Goal: Task Accomplishment & Management: Use online tool/utility

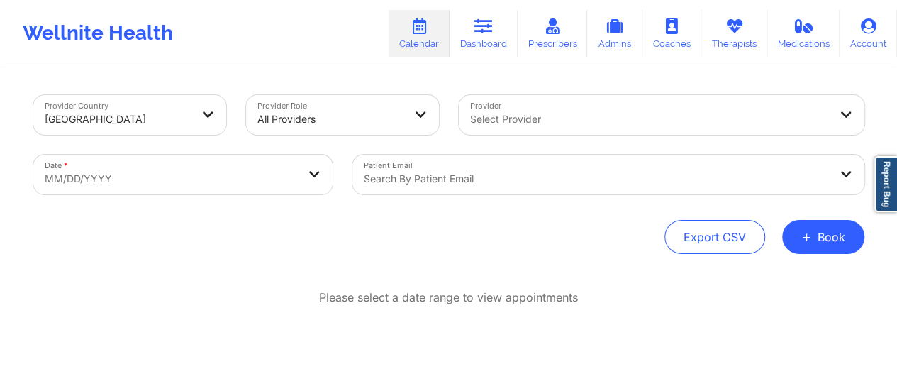
click at [531, 119] on div at bounding box center [649, 119] width 359 height 17
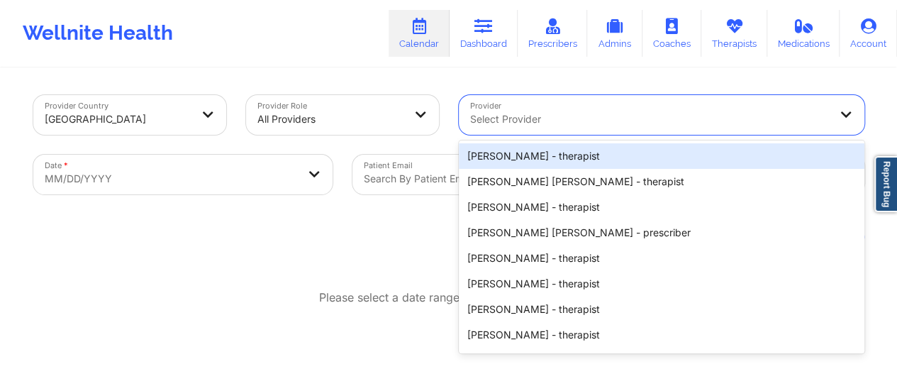
paste input "[PERSON_NAME]"
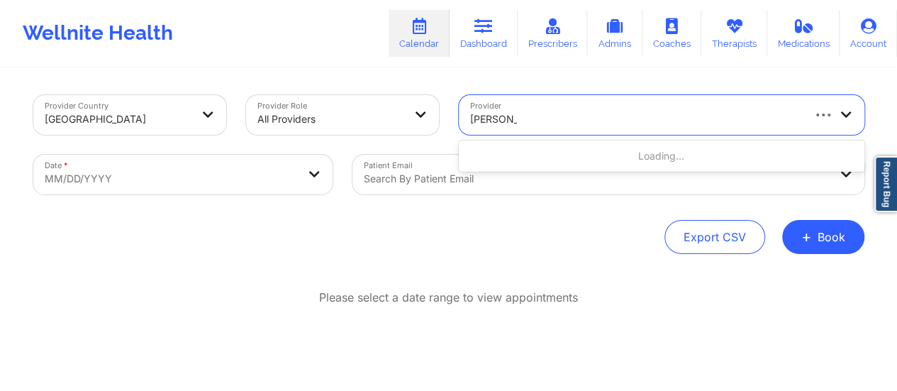
type input "[PERSON_NAME]"
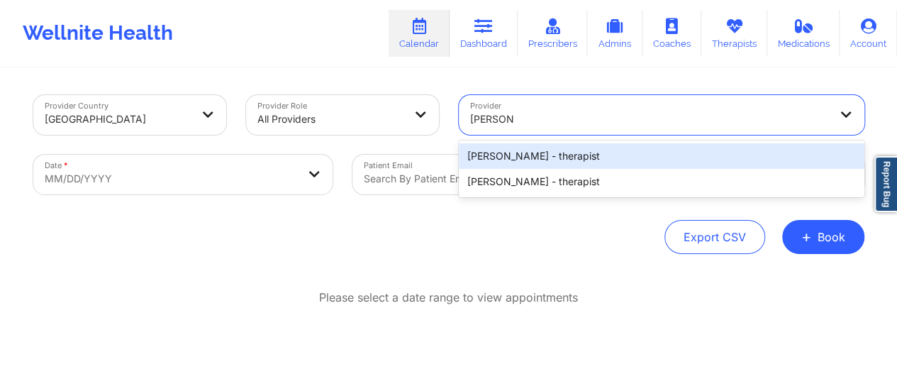
click at [566, 154] on div "[PERSON_NAME] - therapist" at bounding box center [662, 156] width 406 height 26
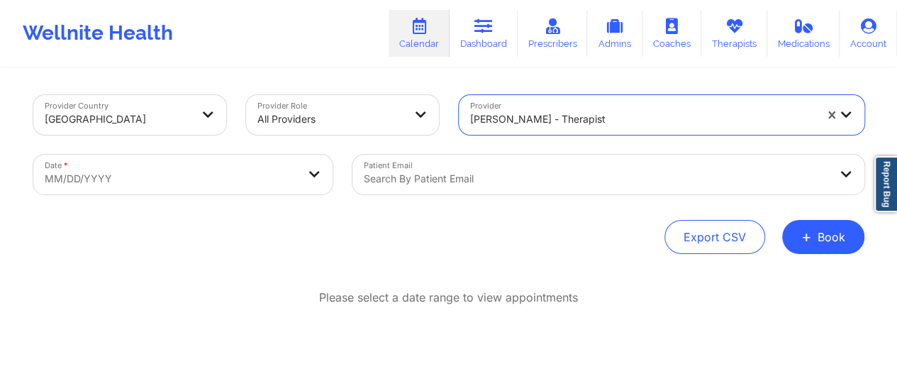
select select "2025-8"
select select "2025-9"
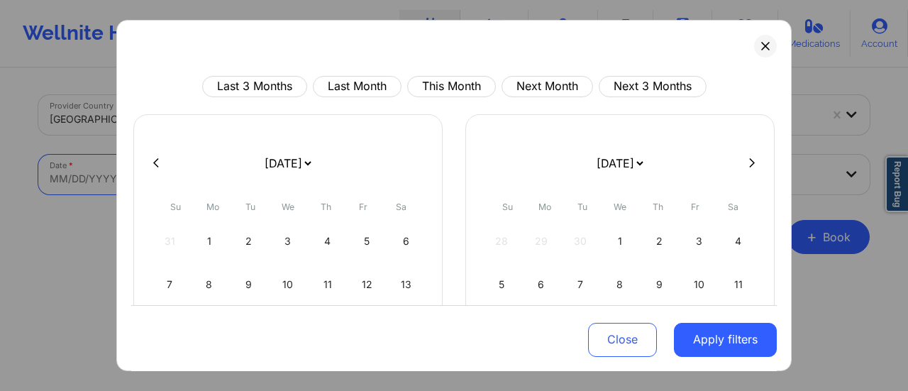
click at [216, 179] on body "Wellnite Health Calendar Dashboard Prescribers Admins Coaches Therapists Medica…" at bounding box center [454, 195] width 908 height 391
click at [299, 167] on select "[DATE] [DATE] [DATE] [DATE] [DATE] [DATE] [DATE] [DATE] [DATE] [DATE] [DATE] [D…" at bounding box center [288, 163] width 52 height 40
select select "2025-9"
select select "2025-10"
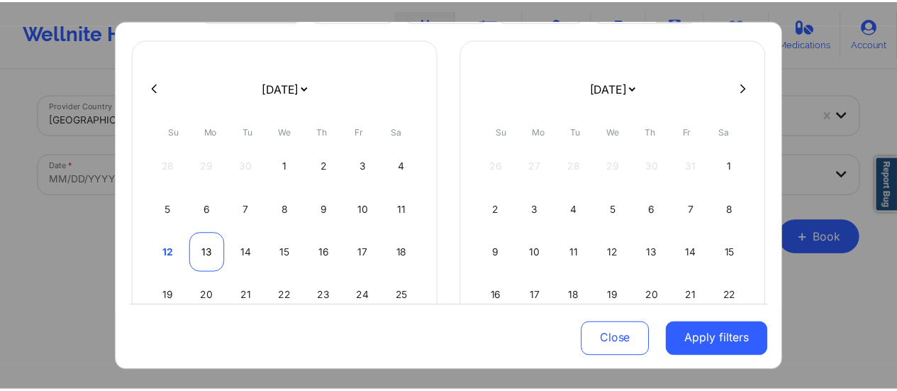
scroll to position [77, 0]
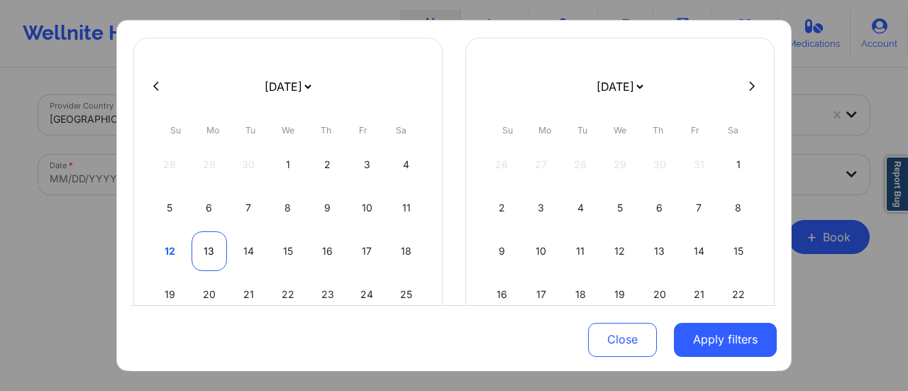
click at [210, 250] on div "13" at bounding box center [210, 251] width 36 height 40
select select "2025-9"
select select "2025-10"
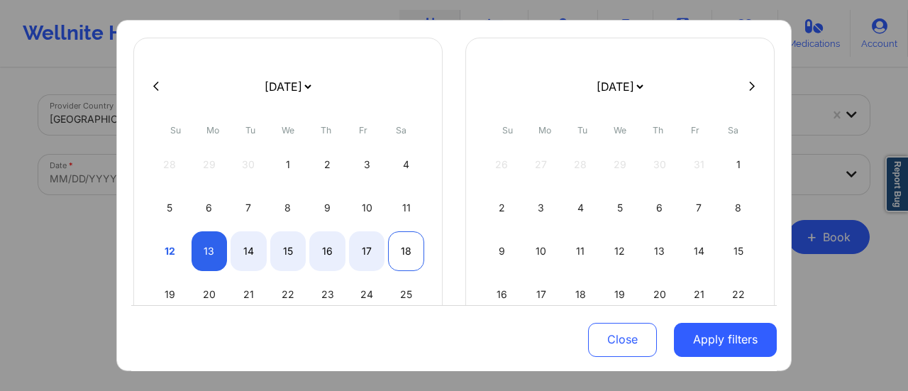
select select "2025-9"
select select "2025-10"
click at [419, 253] on div "18" at bounding box center [406, 251] width 36 height 40
select select "2025-9"
select select "2025-10"
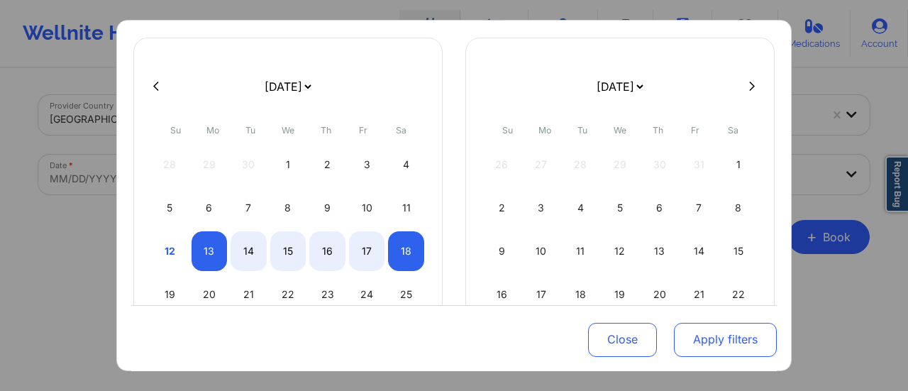
click at [691, 348] on button "Apply filters" at bounding box center [725, 339] width 103 height 34
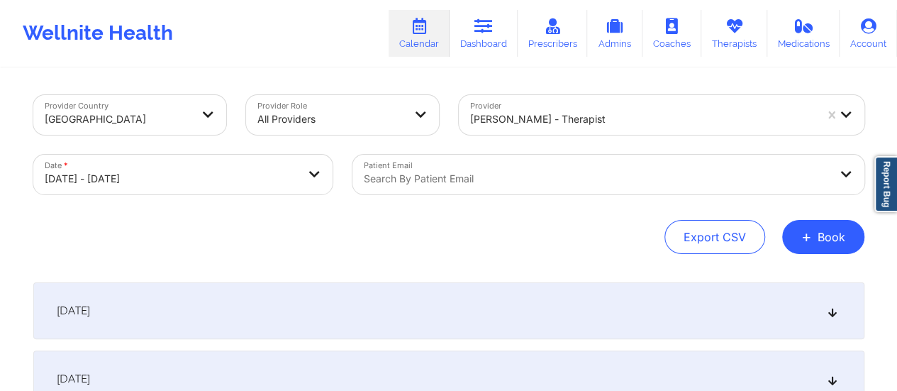
click at [491, 293] on div "[DATE]" at bounding box center [448, 310] width 831 height 57
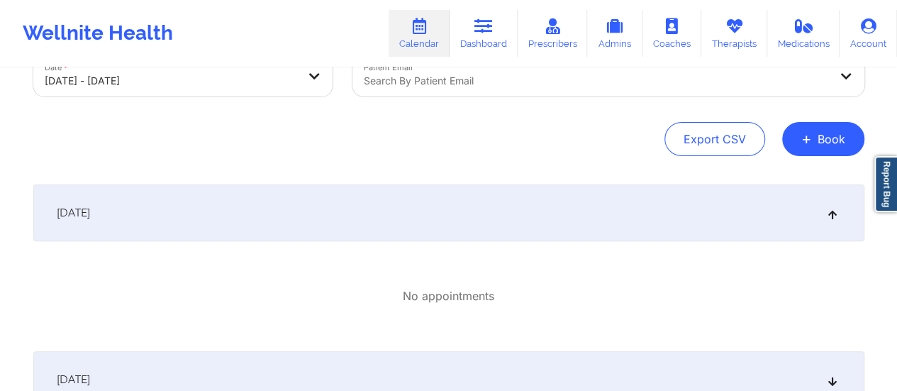
scroll to position [0, 0]
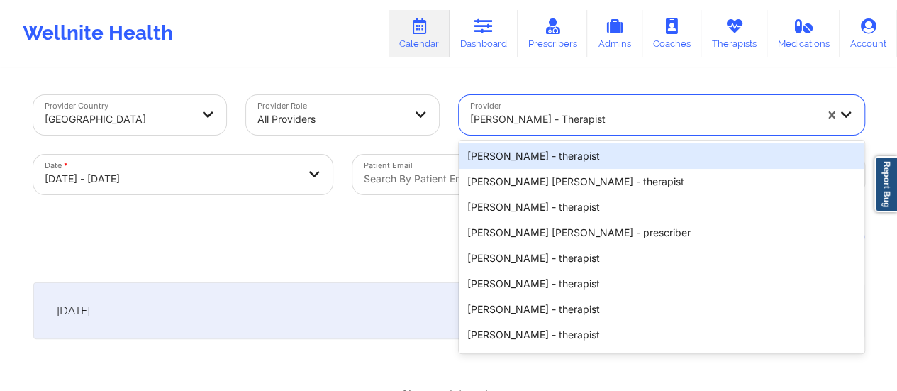
click at [569, 110] on div "[PERSON_NAME] - therapist" at bounding box center [642, 119] width 345 height 31
paste input "[PERSON_NAME]"
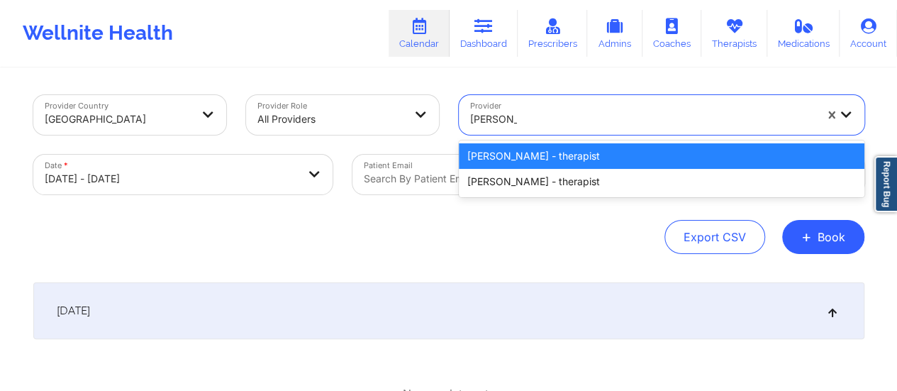
type input "[PERSON_NAME]"
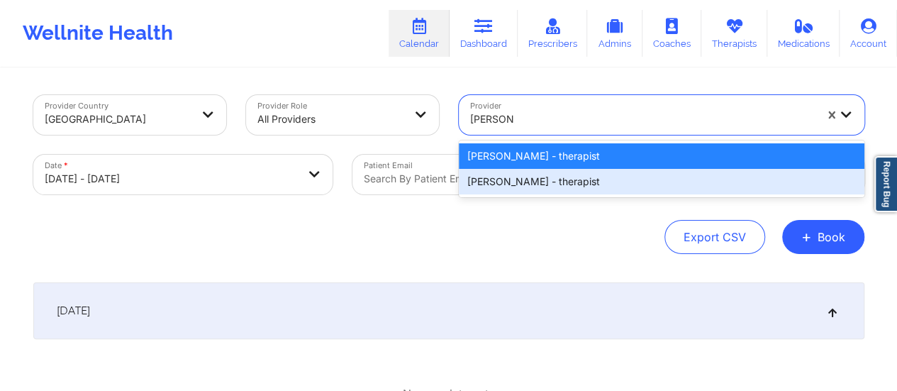
click at [546, 174] on div "[PERSON_NAME] - therapist" at bounding box center [662, 182] width 406 height 26
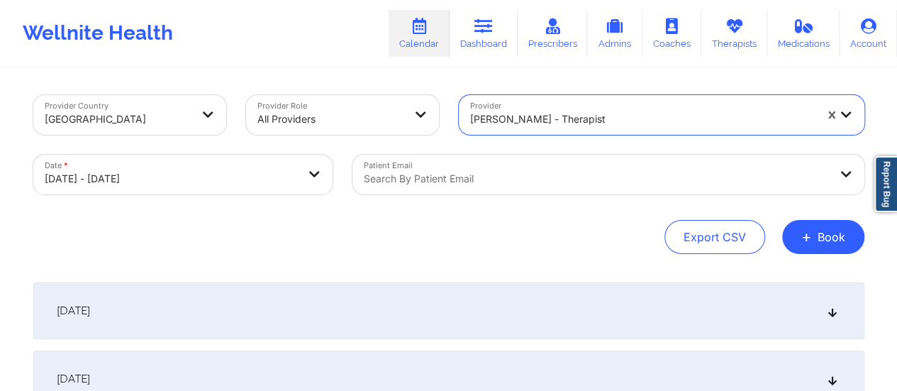
select select "2025-9"
select select "2025-10"
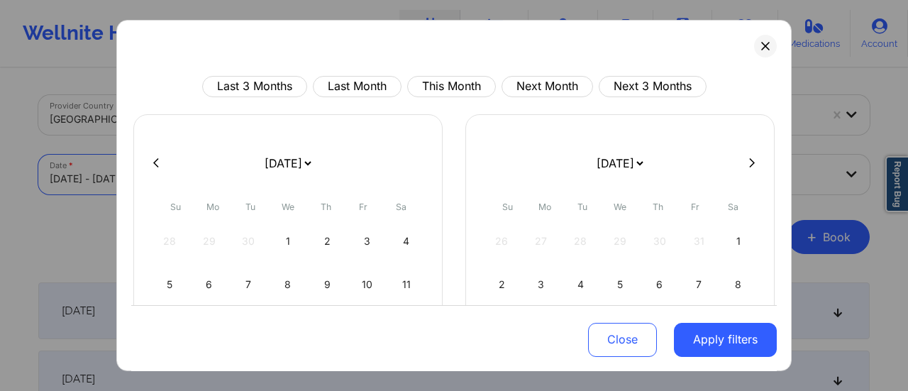
click at [240, 182] on body "Wellnite Health Calendar Dashboard Prescribers Admins Coaches Therapists Medica…" at bounding box center [454, 195] width 908 height 391
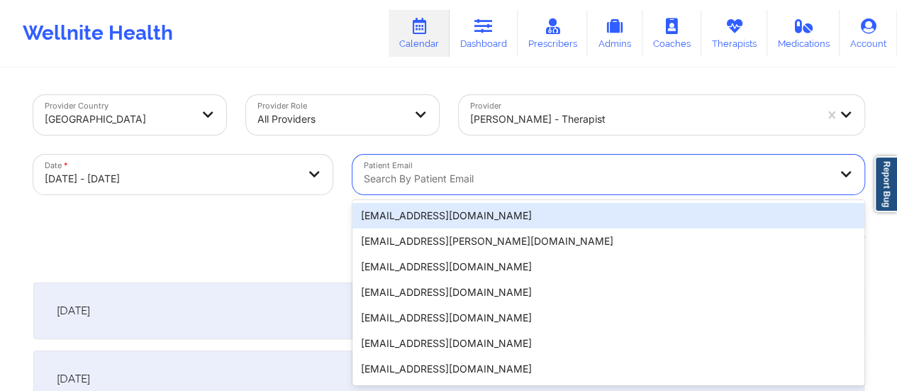
scroll to position [28, 0]
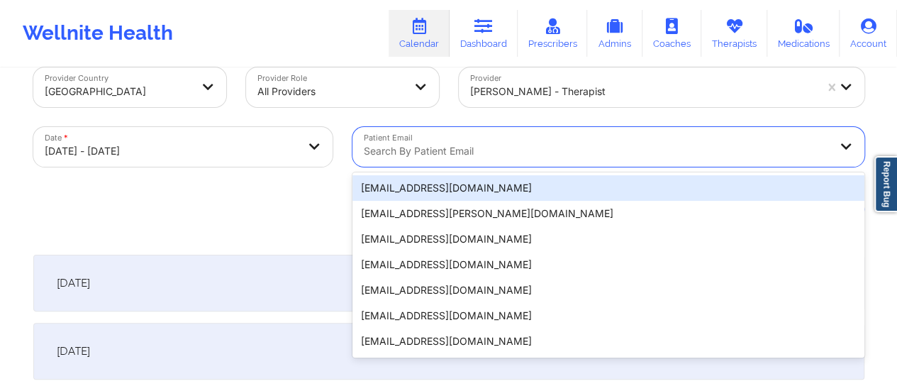
click at [462, 167] on div "20 results available. Use Up and Down to choose options, press Enter to select …" at bounding box center [609, 147] width 512 height 40
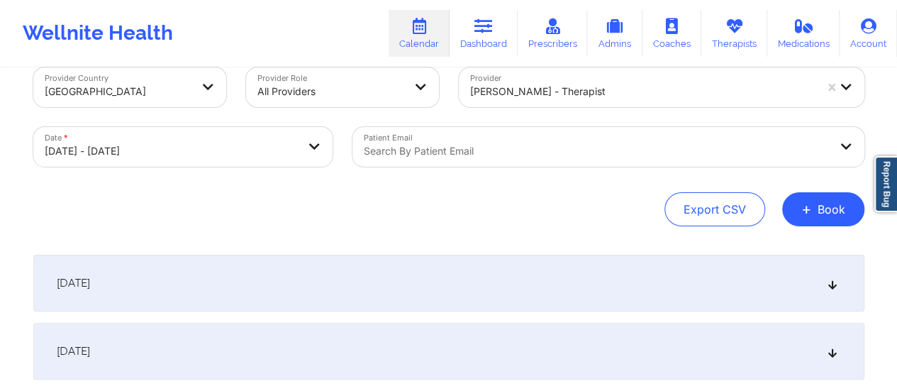
click at [157, 283] on div "[DATE]" at bounding box center [448, 283] width 831 height 57
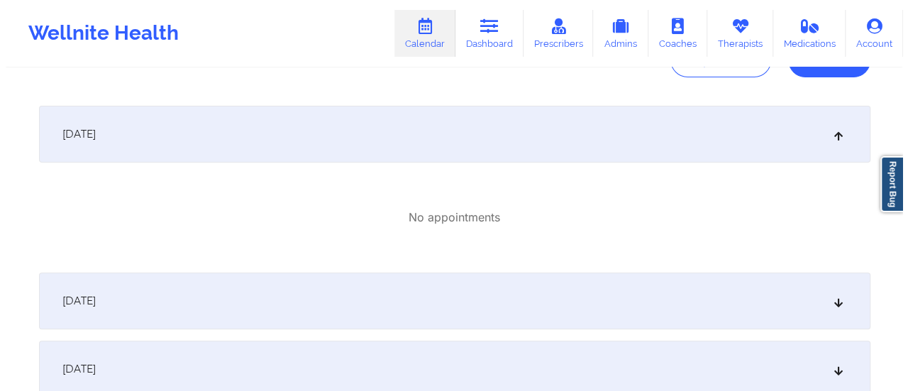
scroll to position [0, 0]
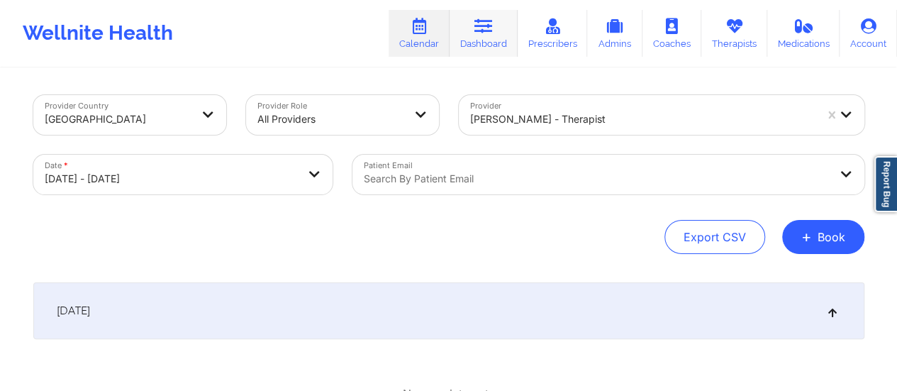
click at [474, 28] on link "Dashboard" at bounding box center [484, 33] width 68 height 47
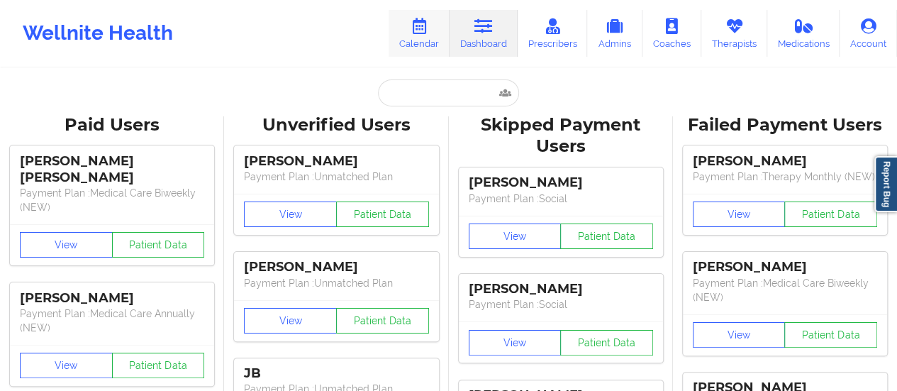
click at [413, 38] on link "Calendar" at bounding box center [419, 33] width 61 height 47
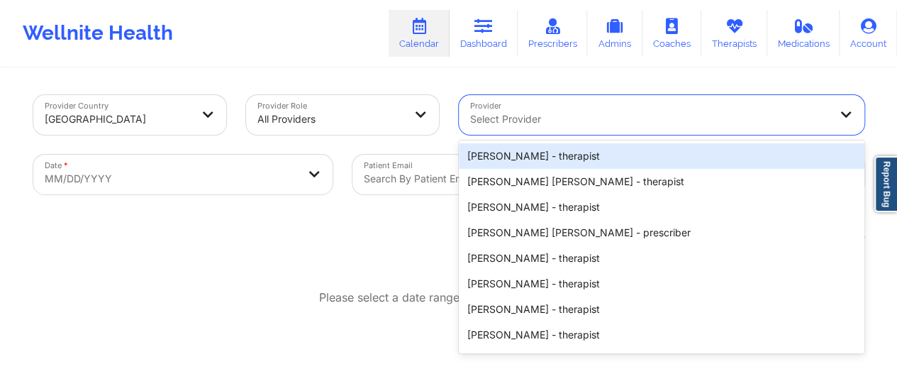
click at [497, 133] on div "Select Provider" at bounding box center [645, 115] width 372 height 40
paste input "[PERSON_NAME]"
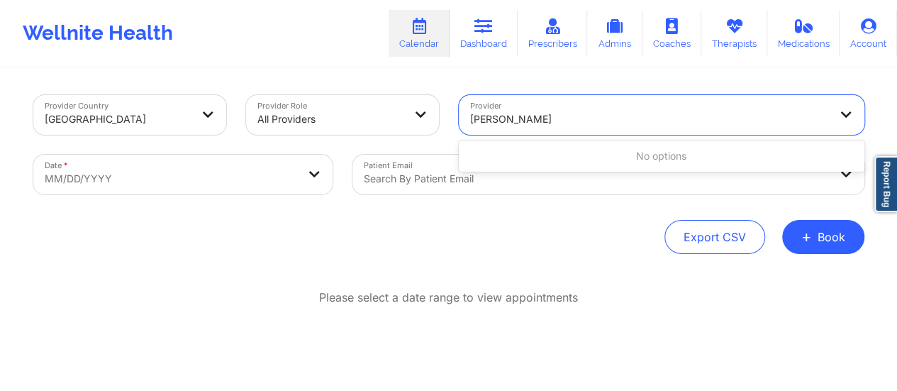
drag, startPoint x: 509, startPoint y: 123, endPoint x: 665, endPoint y: 124, distance: 156.1
click at [665, 124] on div "[PERSON_NAME]" at bounding box center [649, 119] width 359 height 17
type input "[PERSON_NAME]"
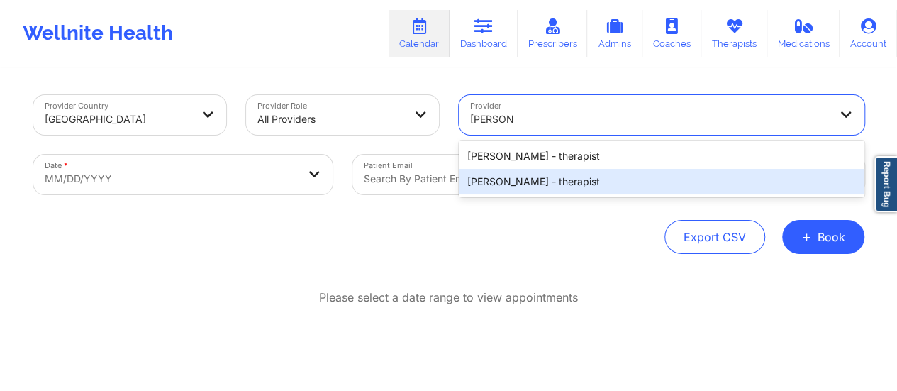
click at [550, 185] on div "[PERSON_NAME] - therapist" at bounding box center [662, 182] width 406 height 26
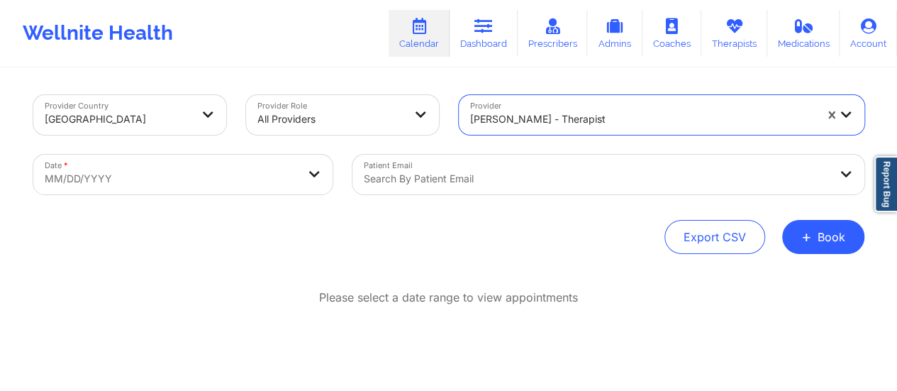
select select "2025-8"
select select "2025-9"
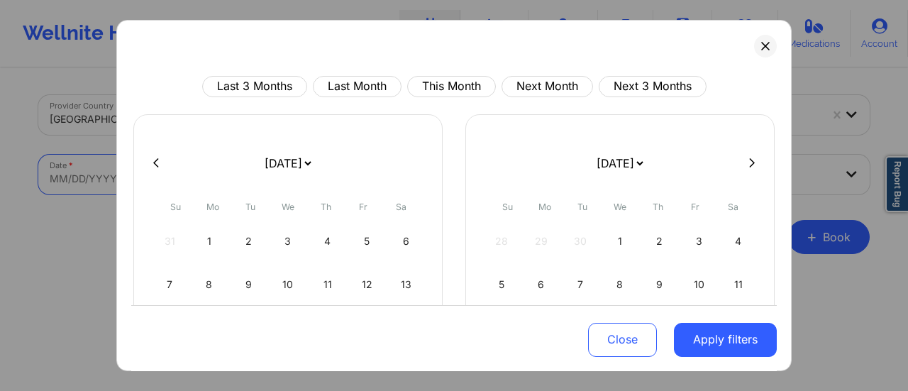
click at [317, 182] on body "Wellnite Health Calendar Dashboard Prescribers Admins Coaches Therapists Medica…" at bounding box center [454, 195] width 908 height 391
click at [279, 167] on select "[DATE] [DATE] [DATE] [DATE] [DATE] [DATE] [DATE] [DATE] [DATE] [DATE] [DATE] [D…" at bounding box center [288, 163] width 52 height 40
select select "2025-9"
select select "2025-10"
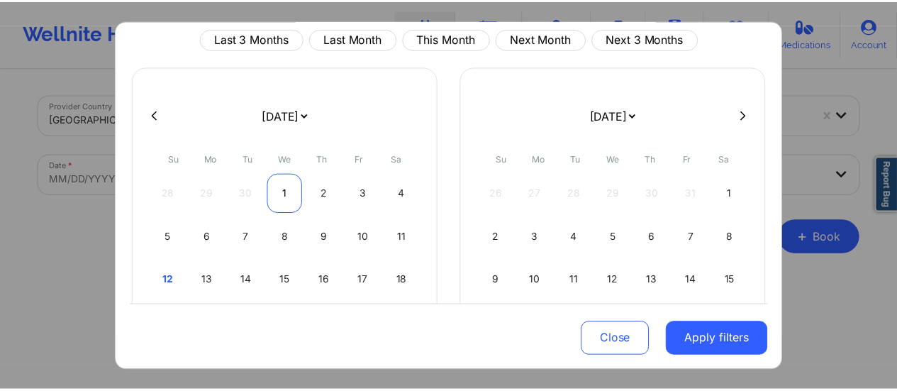
scroll to position [49, 0]
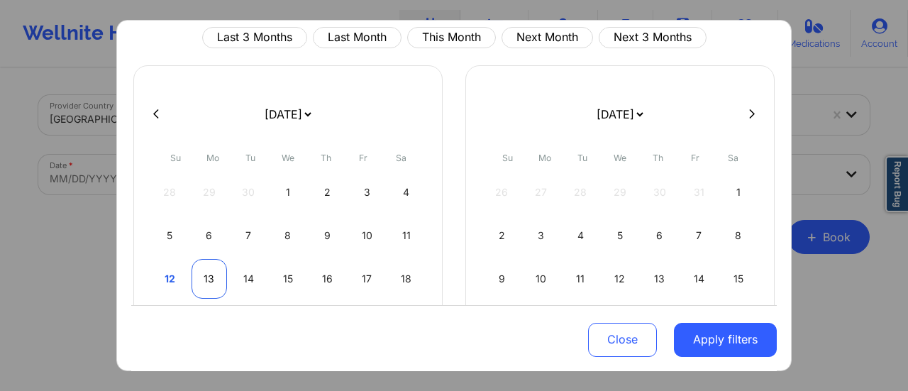
click at [215, 276] on div "13" at bounding box center [210, 279] width 36 height 40
select select "2025-9"
select select "2025-10"
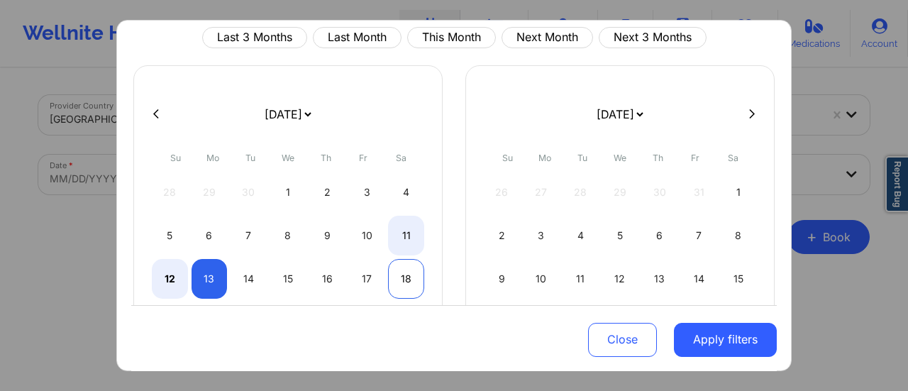
select select "2025-9"
select select "2025-10"
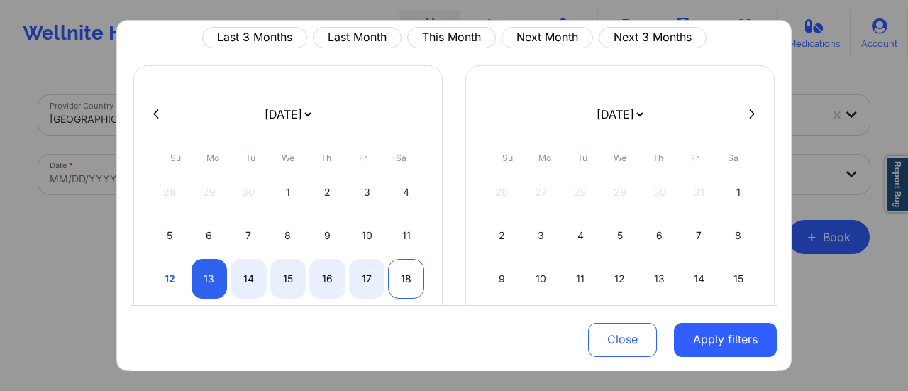
click at [396, 282] on div "18" at bounding box center [406, 279] width 36 height 40
select select "2025-9"
select select "2025-10"
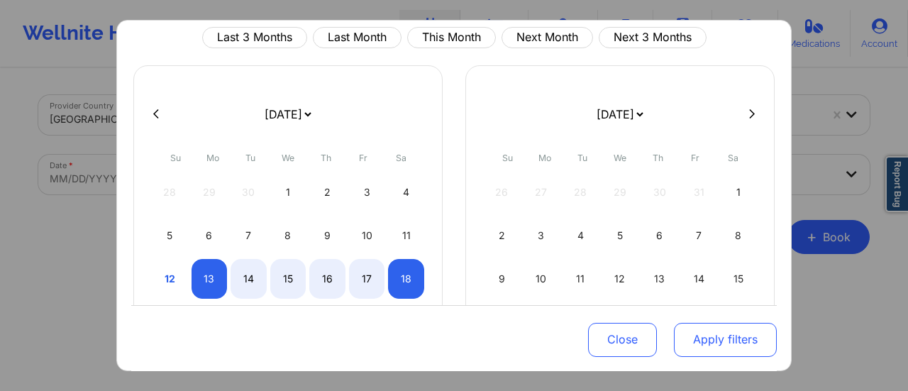
click at [704, 337] on button "Apply filters" at bounding box center [725, 339] width 103 height 34
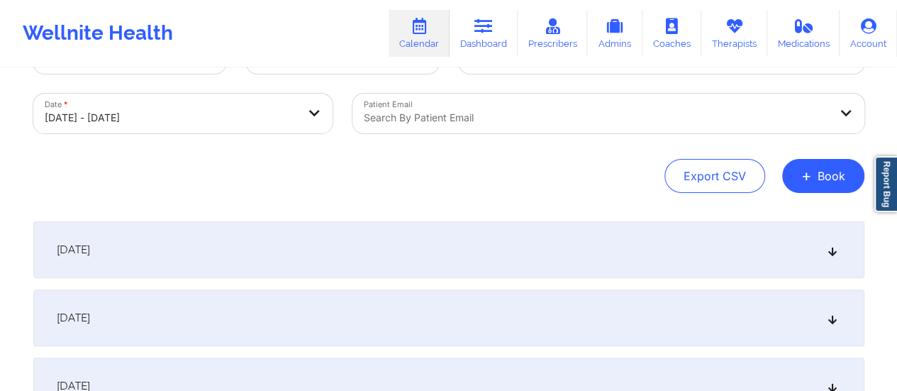
scroll to position [63, 0]
click at [477, 260] on div "[DATE]" at bounding box center [448, 247] width 831 height 57
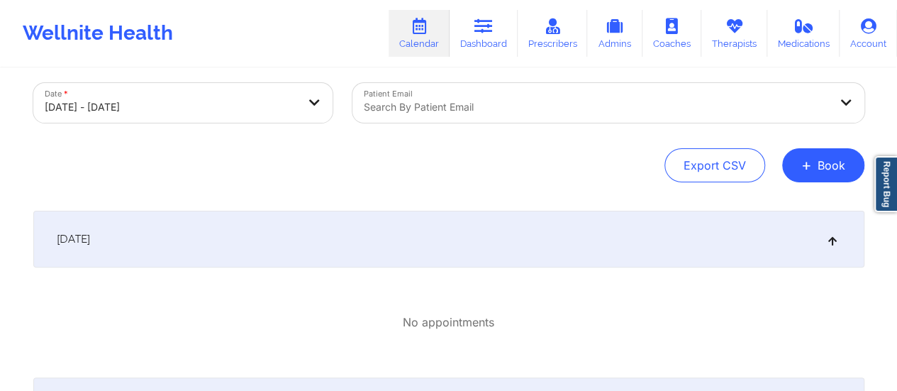
scroll to position [0, 0]
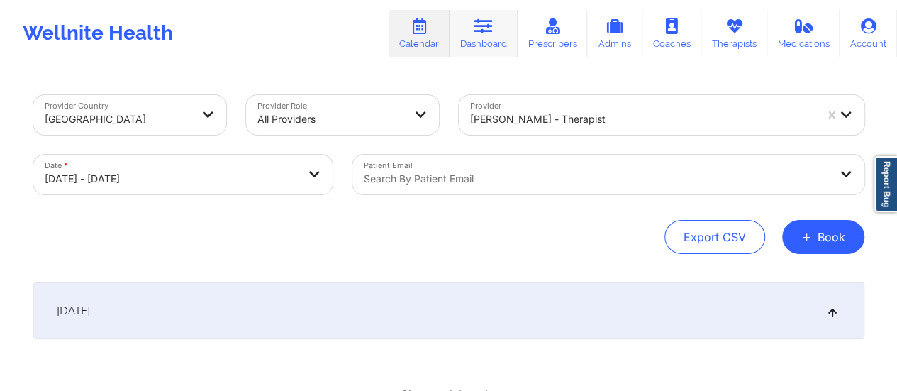
click at [478, 28] on icon at bounding box center [484, 26] width 18 height 16
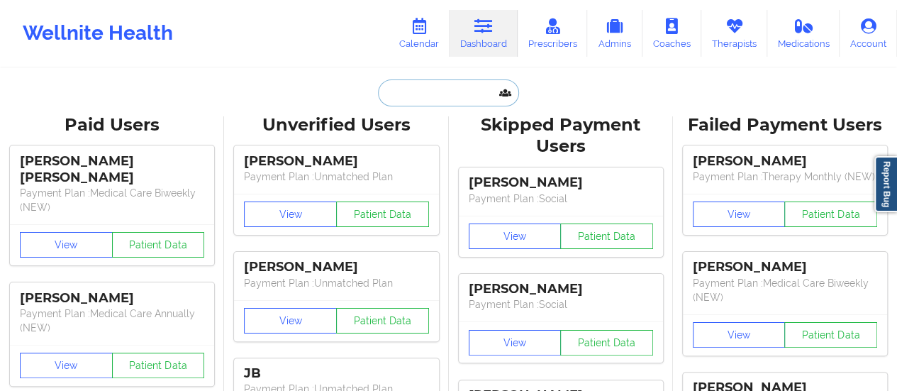
click at [426, 96] on input "text" at bounding box center [448, 92] width 140 height 27
paste input "[EMAIL_ADDRESS][DOMAIN_NAME]"
type input "[EMAIL_ADDRESS][DOMAIN_NAME]"
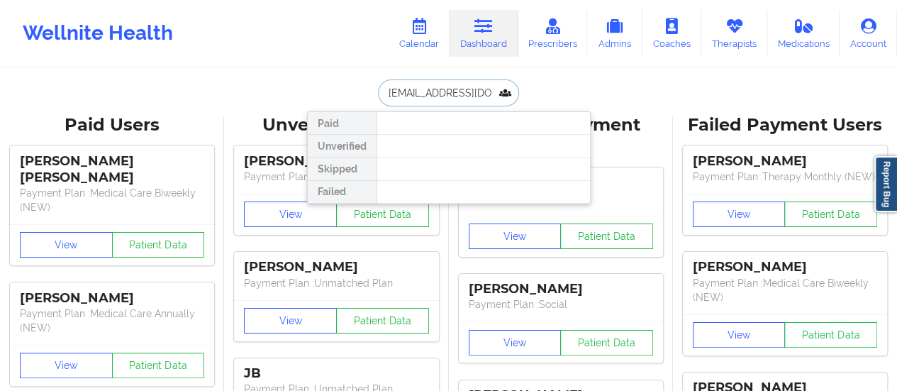
scroll to position [0, 33]
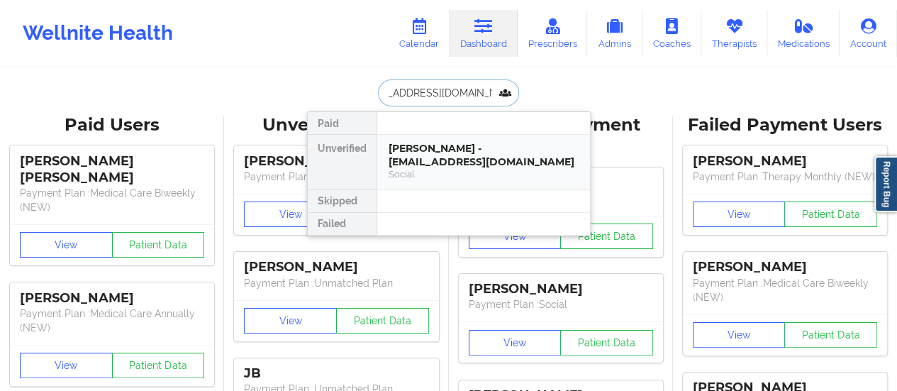
click at [443, 150] on div "[PERSON_NAME] - [EMAIL_ADDRESS][DOMAIN_NAME]" at bounding box center [484, 155] width 190 height 26
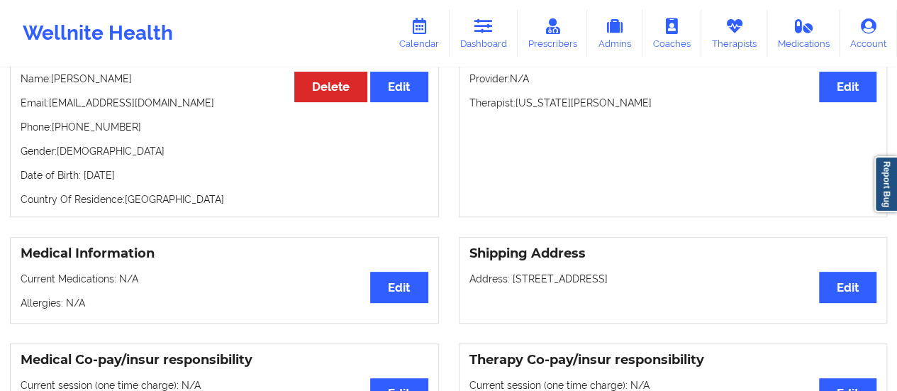
scroll to position [155, 0]
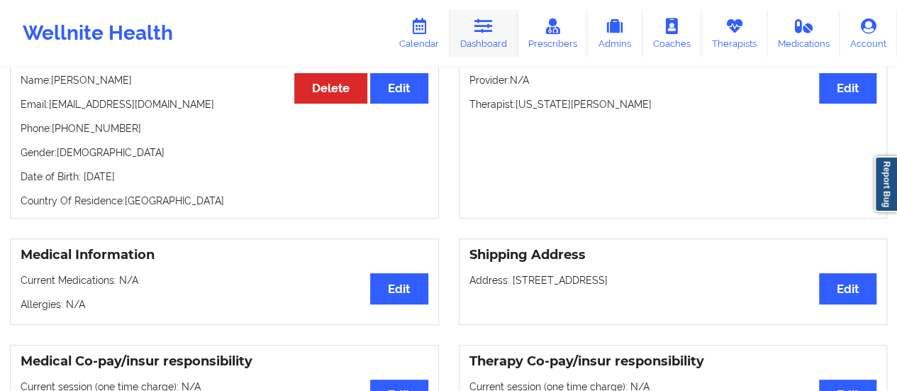
click at [477, 32] on icon at bounding box center [484, 26] width 18 height 16
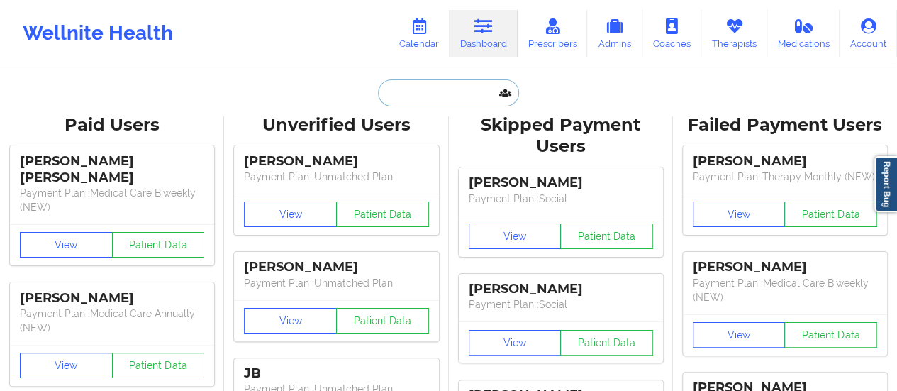
click at [417, 104] on input "text" at bounding box center [448, 92] width 140 height 27
paste input "[EMAIL_ADDRESS][DOMAIN_NAME]"
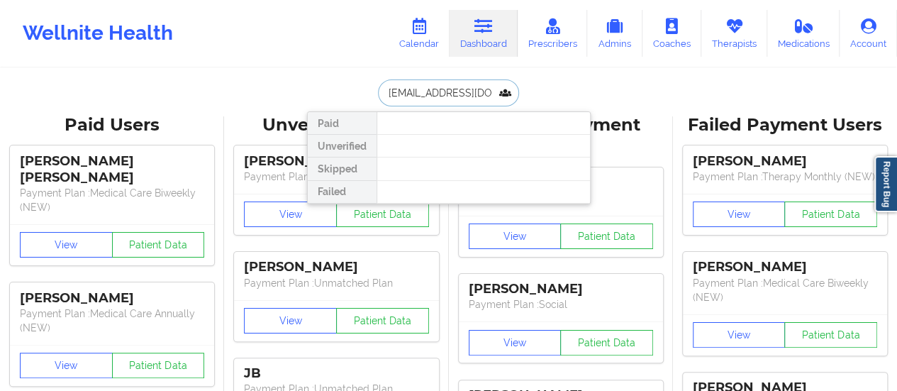
click at [383, 93] on input "[EMAIL_ADDRESS][DOMAIN_NAME]" at bounding box center [448, 92] width 140 height 27
click at [458, 84] on input "[EMAIL_ADDRESS][DOMAIN_NAME]" at bounding box center [448, 92] width 140 height 27
click at [423, 89] on input "[EMAIL_ADDRESS][DOMAIN_NAME]" at bounding box center [448, 92] width 140 height 27
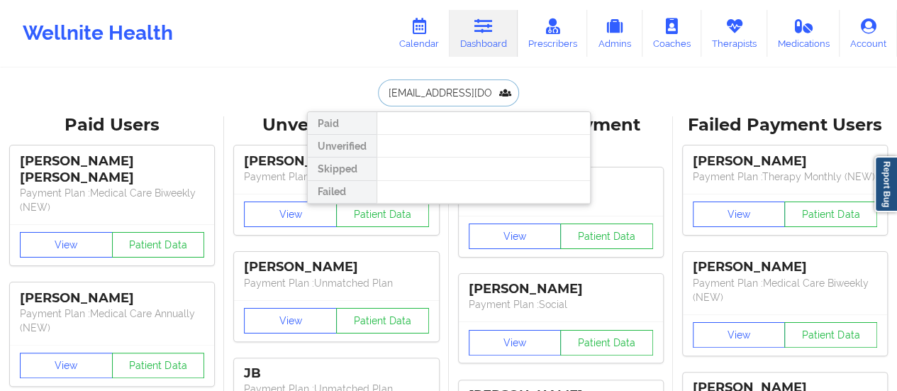
click at [423, 89] on input "[EMAIL_ADDRESS][DOMAIN_NAME]" at bounding box center [448, 92] width 140 height 27
paste input "[EMAIL_ADDRESS][DOMAIN_NAME]"
type input "[EMAIL_ADDRESS][DOMAIN_NAME]"
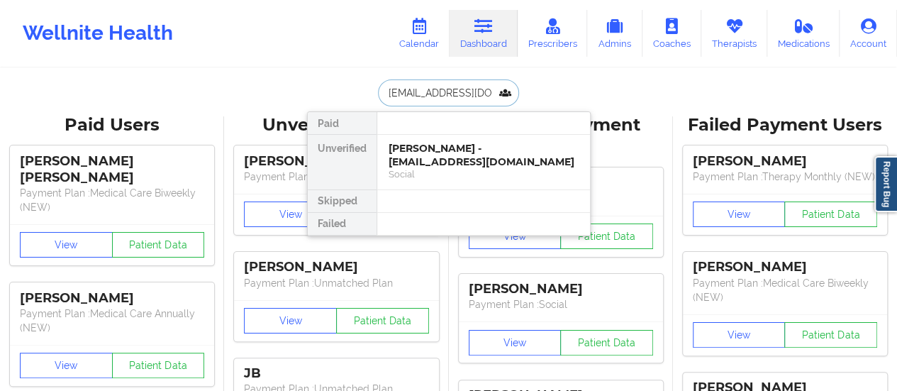
click at [455, 164] on div "[PERSON_NAME] - [EMAIL_ADDRESS][DOMAIN_NAME]" at bounding box center [484, 155] width 190 height 26
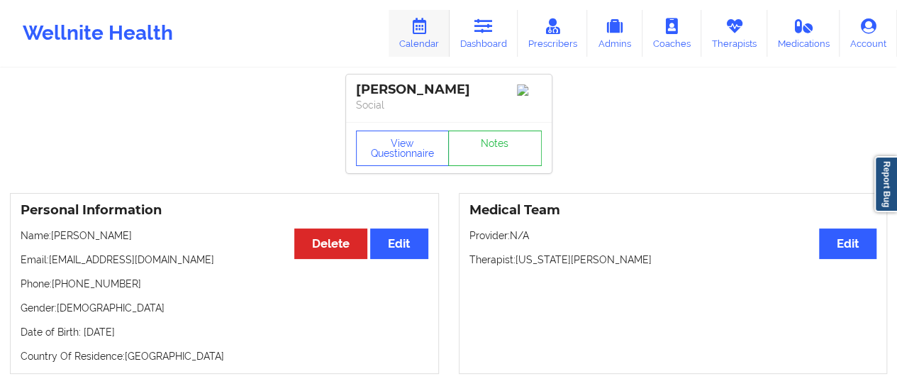
click at [428, 28] on icon at bounding box center [419, 26] width 18 height 16
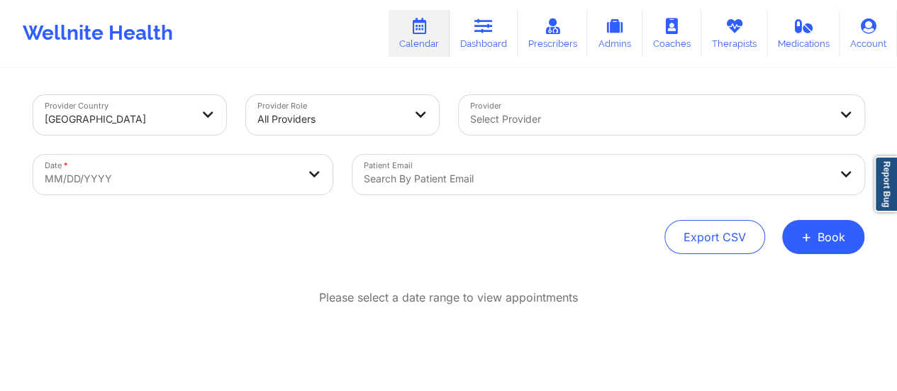
click at [545, 127] on div at bounding box center [649, 119] width 359 height 17
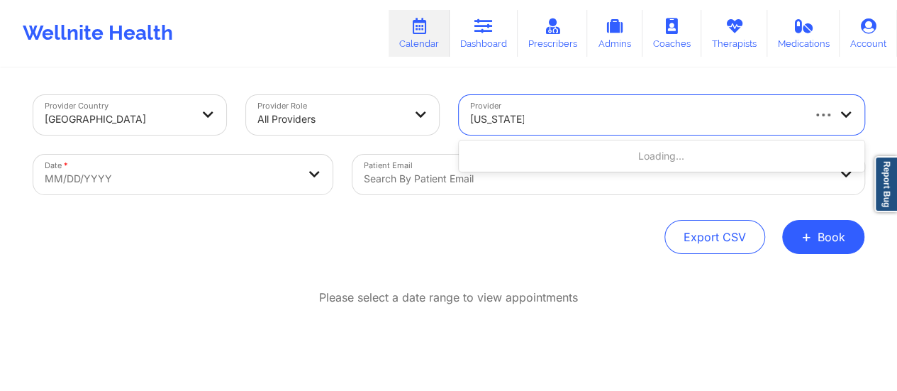
type input "[US_STATE][PERSON_NAME]"
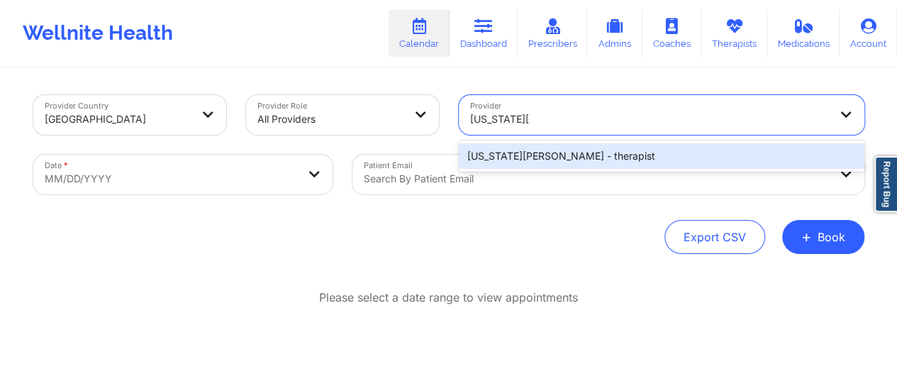
click at [572, 155] on div "[US_STATE][PERSON_NAME] - therapist" at bounding box center [662, 156] width 406 height 26
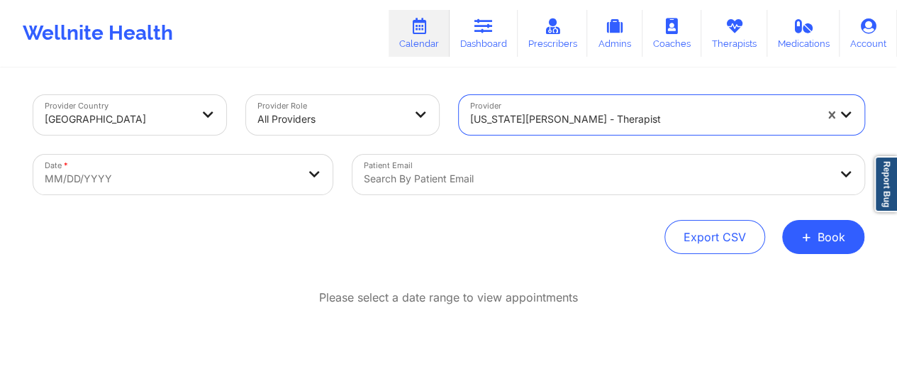
click at [300, 173] on body "Wellnite Health Calendar Dashboard Prescribers Admins Coaches Therapists Medica…" at bounding box center [448, 195] width 897 height 391
select select "2025-8"
select select "2025-9"
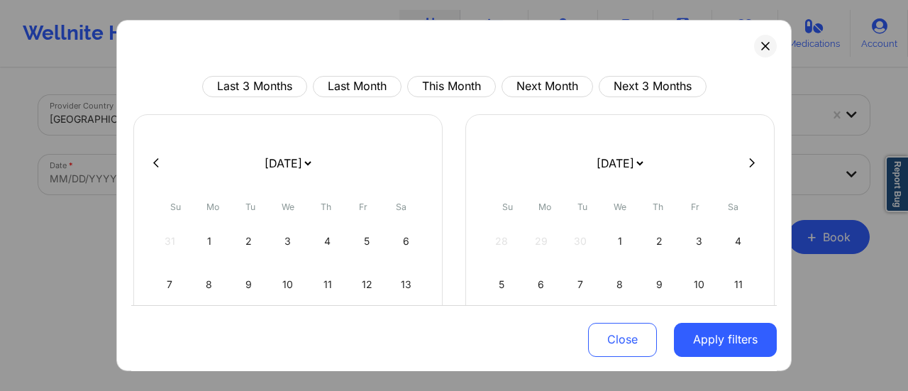
click at [269, 156] on select "[DATE] [DATE] [DATE] [DATE] [DATE] [DATE] [DATE] [DATE] [DATE] [DATE] [DATE] [D…" at bounding box center [288, 163] width 52 height 40
select select "2025-9"
select select "2025-10"
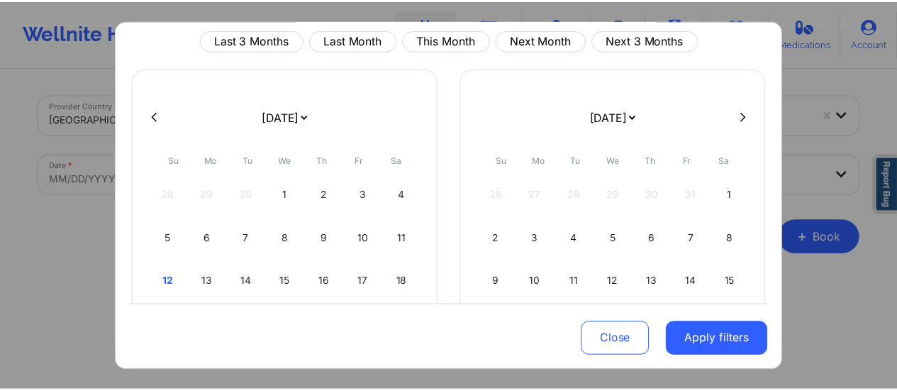
scroll to position [48, 0]
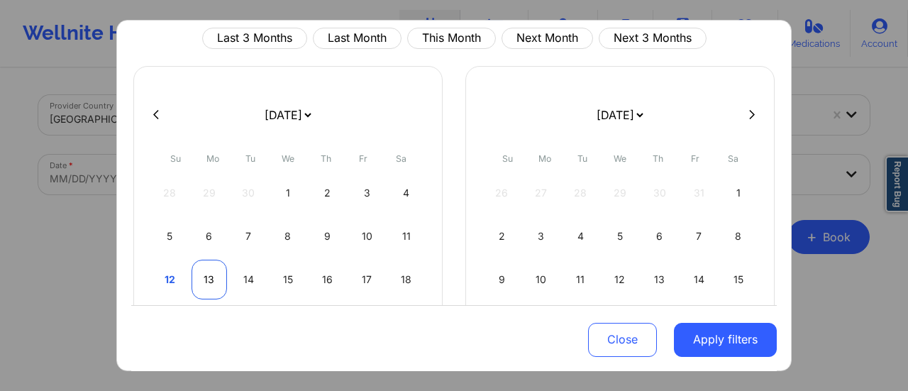
click at [206, 284] on div "13" at bounding box center [210, 280] width 36 height 40
select select "2025-9"
select select "2025-10"
select select "2025-9"
select select "2025-10"
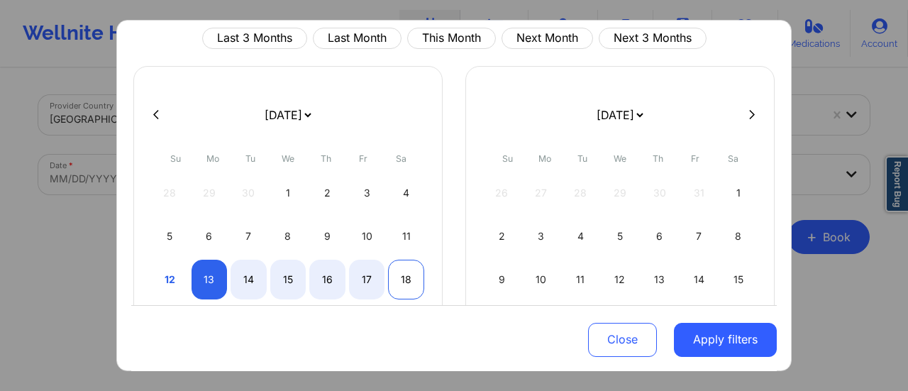
click at [405, 282] on div "18" at bounding box center [406, 280] width 36 height 40
select select "2025-9"
select select "2025-10"
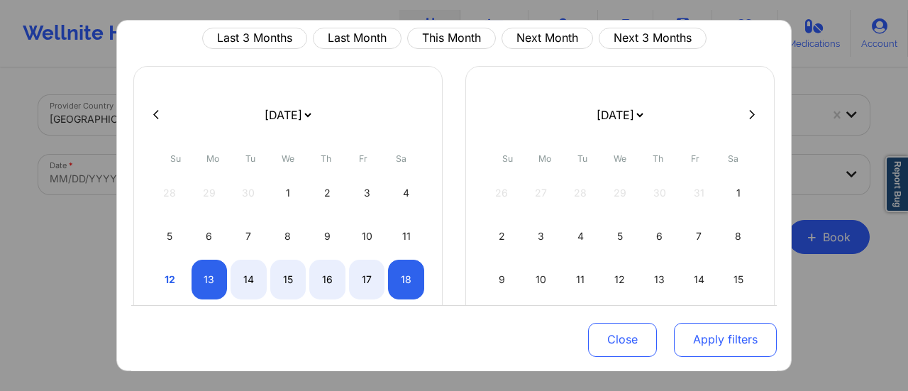
click at [716, 341] on button "Apply filters" at bounding box center [725, 339] width 103 height 34
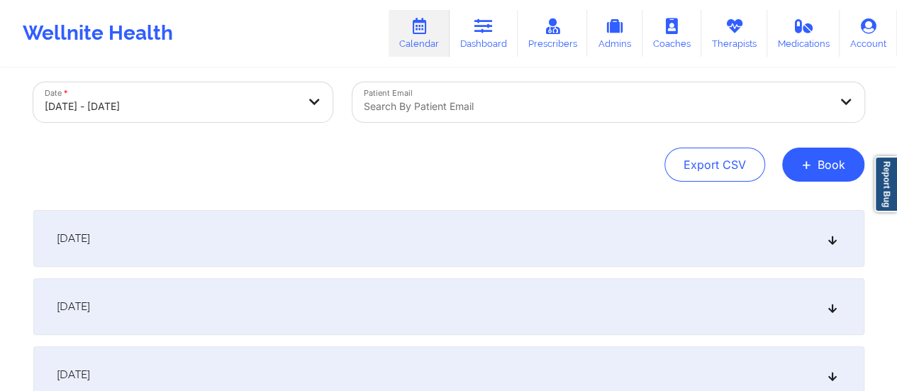
scroll to position [75, 0]
click at [479, 231] on div "[DATE]" at bounding box center [448, 235] width 831 height 57
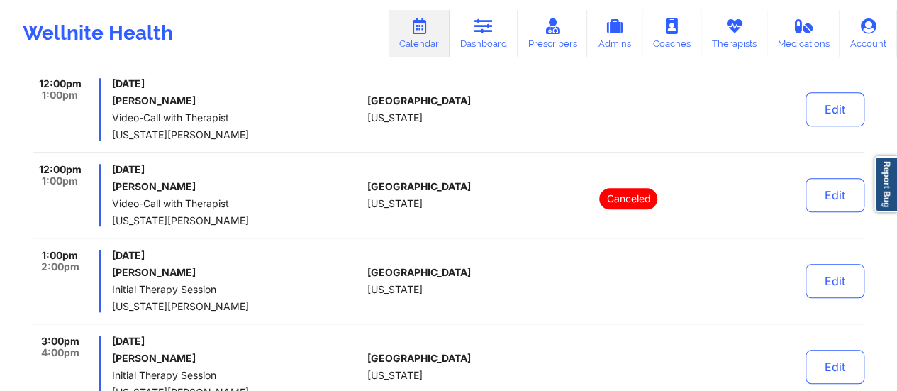
scroll to position [533, 0]
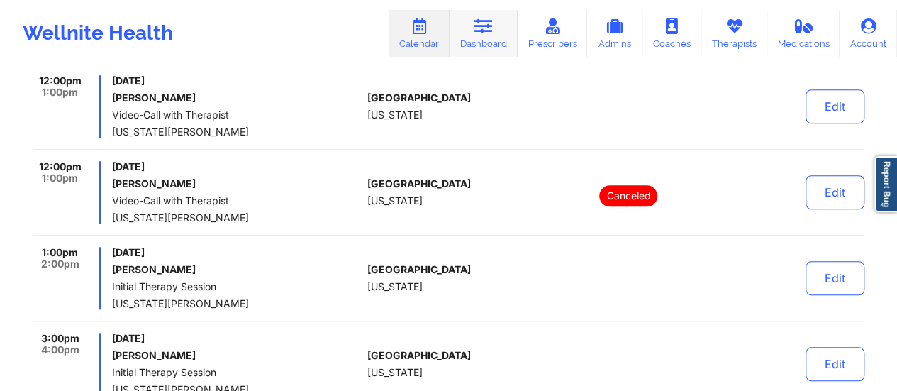
click at [485, 34] on icon at bounding box center [484, 26] width 18 height 16
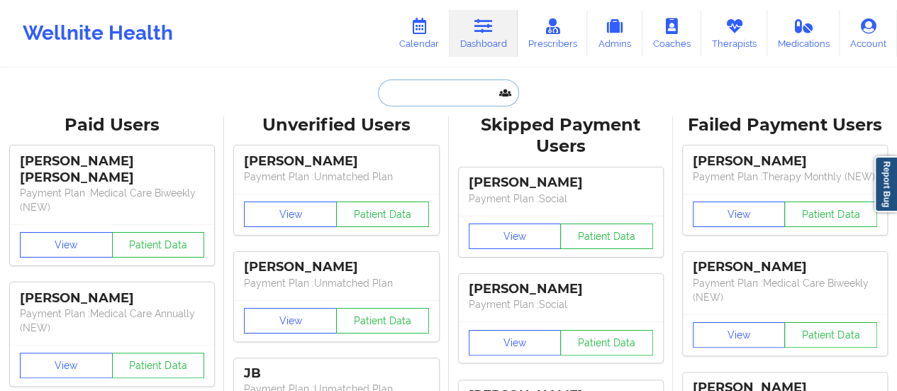
click at [438, 104] on input "text" at bounding box center [448, 92] width 140 height 27
paste input "[EMAIL_ADDRESS][DOMAIN_NAME]"
type input "[EMAIL_ADDRESS][DOMAIN_NAME]"
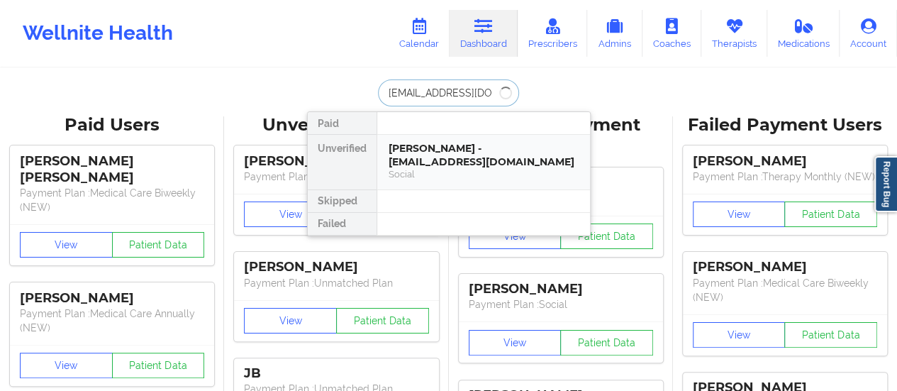
click at [437, 155] on div "[PERSON_NAME] - [EMAIL_ADDRESS][DOMAIN_NAME]" at bounding box center [484, 155] width 190 height 26
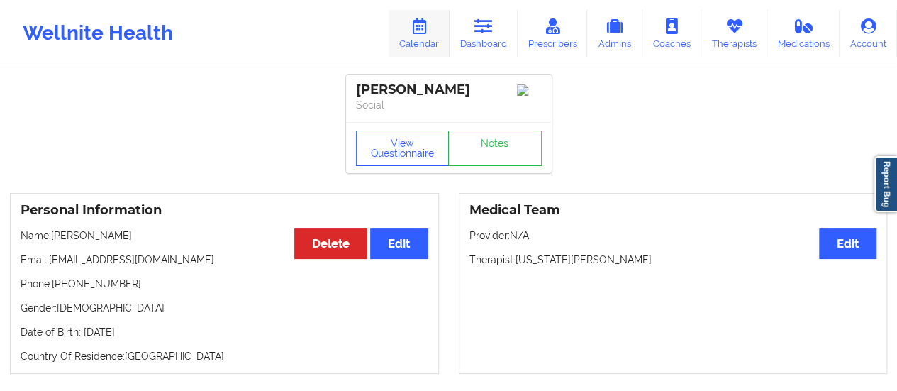
click at [419, 25] on icon at bounding box center [419, 26] width 18 height 16
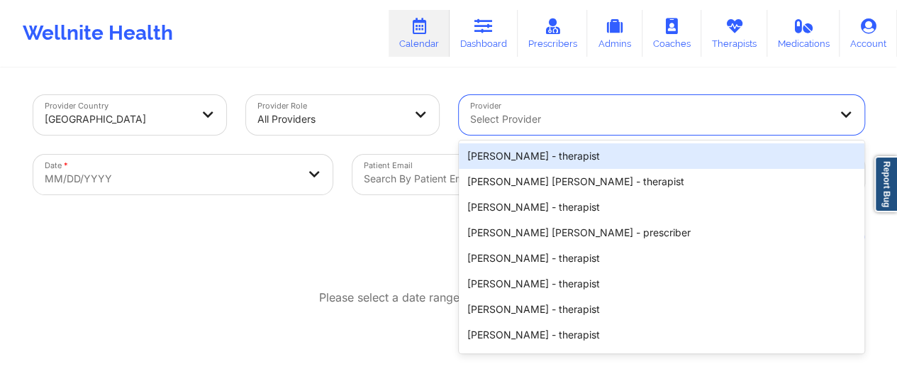
click at [561, 107] on div "Select Provider" at bounding box center [645, 115] width 372 height 40
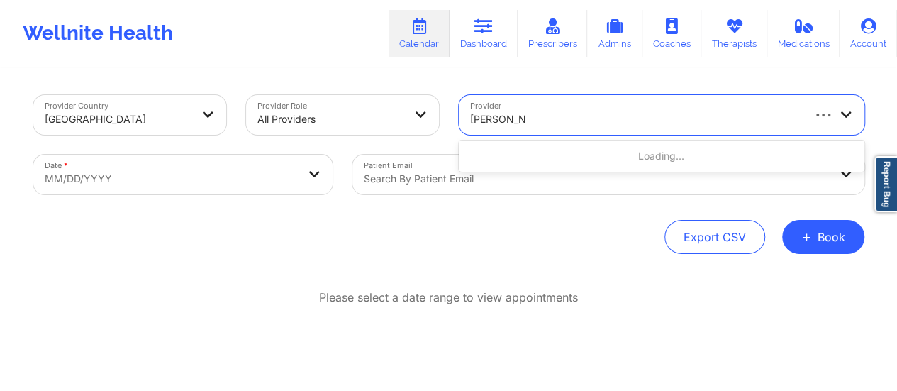
type input "[PERSON_NAME]"
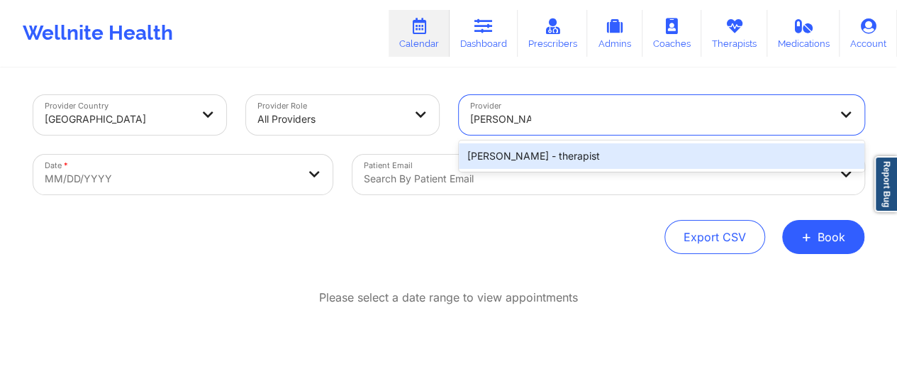
click at [575, 150] on div "[PERSON_NAME] - therapist" at bounding box center [662, 156] width 406 height 26
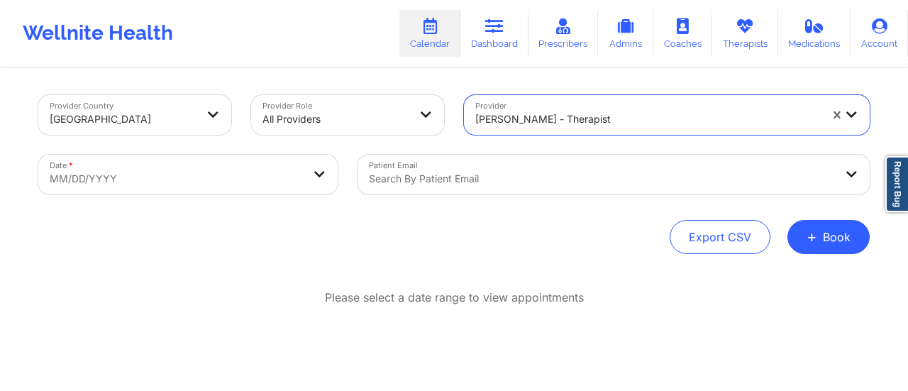
click at [259, 186] on body "Wellnite Health Calendar Dashboard Prescribers Admins Coaches Therapists Medica…" at bounding box center [454, 195] width 908 height 391
select select "2025-8"
select select "2025-9"
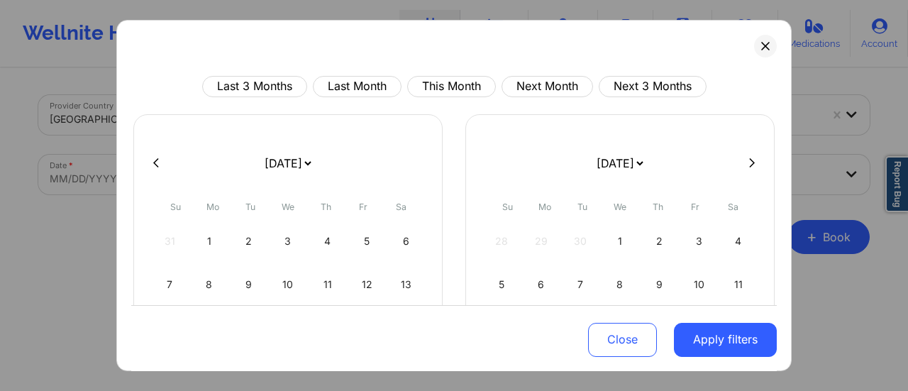
click at [282, 155] on select "[DATE] [DATE] [DATE] [DATE] [DATE] [DATE] [DATE] [DATE] [DATE] [DATE] [DATE] [D…" at bounding box center [288, 163] width 52 height 40
select select "2025-9"
select select "2025-10"
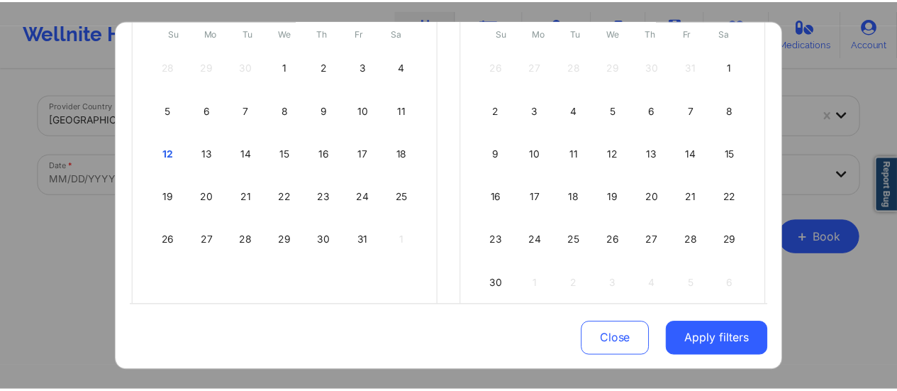
scroll to position [182, 0]
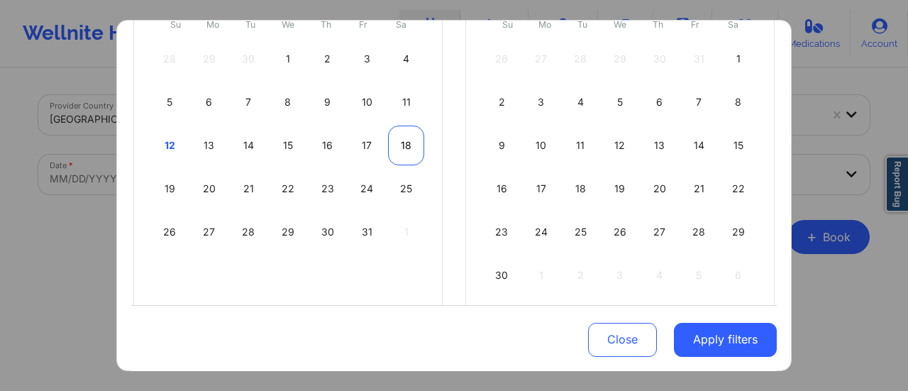
drag, startPoint x: 209, startPoint y: 141, endPoint x: 399, endPoint y: 144, distance: 189.4
click at [399, 144] on div "12 13 14 15 16 17 18" at bounding box center [288, 146] width 272 height 40
click at [399, 144] on div "18" at bounding box center [406, 146] width 36 height 40
select select "2025-9"
select select "2025-10"
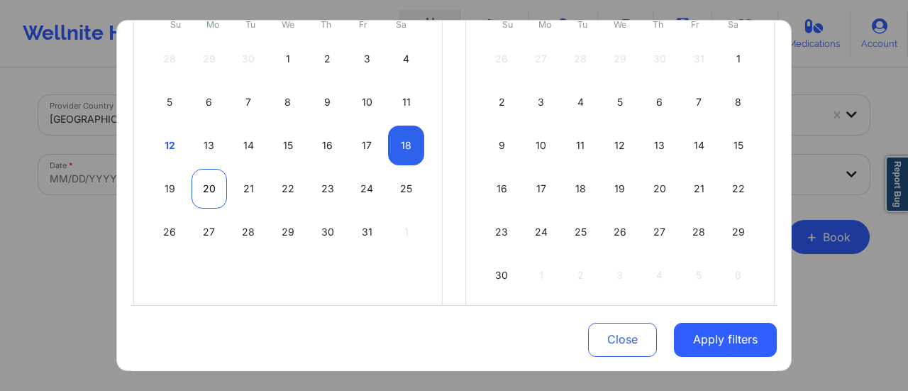
select select "2025-9"
select select "2025-10"
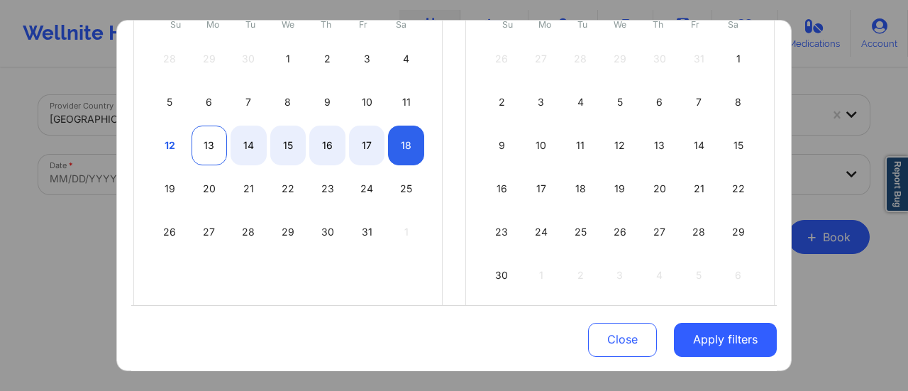
select select "2025-9"
select select "2025-10"
click at [209, 138] on div "13" at bounding box center [210, 146] width 36 height 40
select select "2025-9"
select select "2025-10"
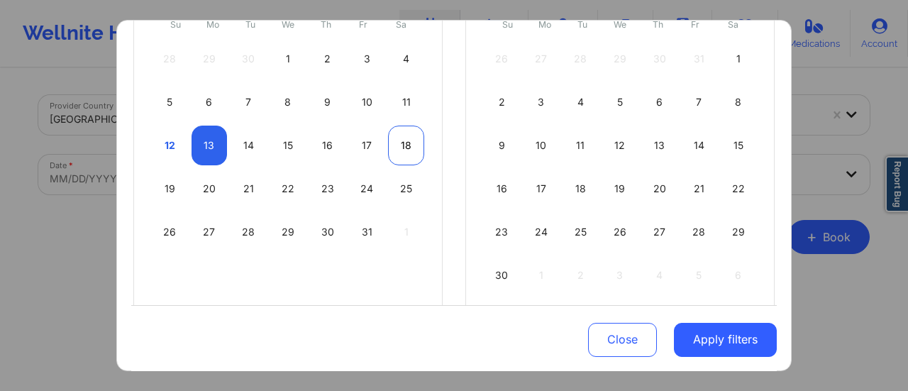
select select "2025-9"
select select "2025-10"
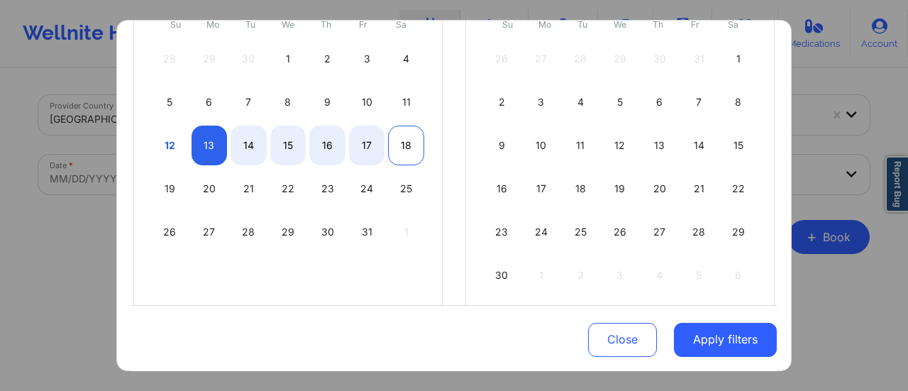
click at [404, 141] on div "18" at bounding box center [406, 146] width 36 height 40
select select "2025-9"
select select "2025-10"
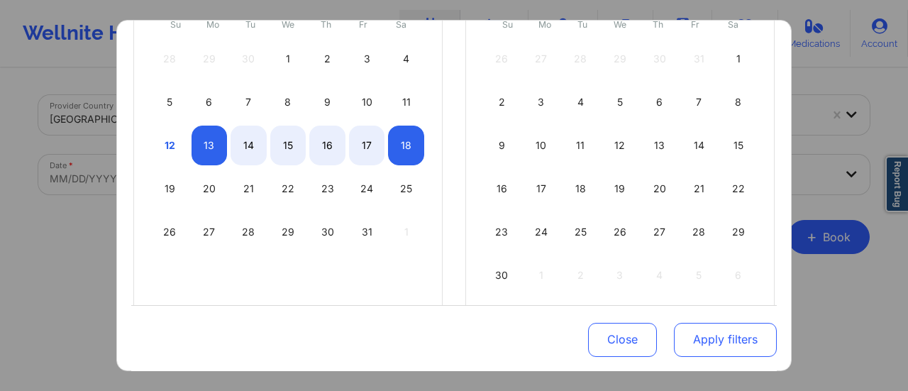
click at [709, 343] on button "Apply filters" at bounding box center [725, 339] width 103 height 34
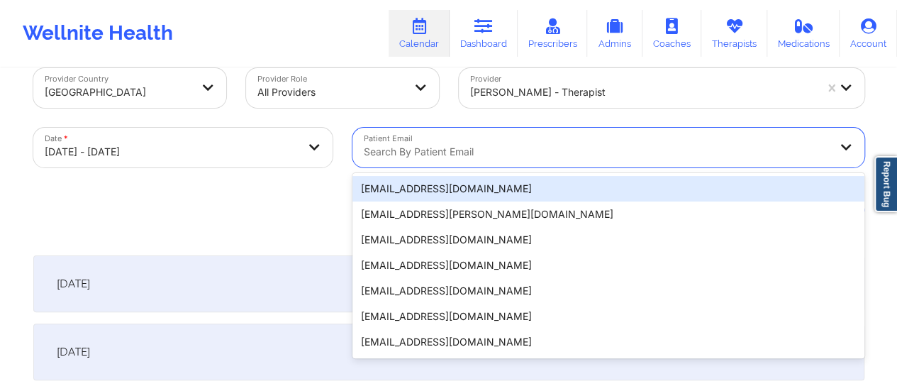
scroll to position [28, 0]
click at [594, 171] on div "Patient Email 20 results available. Use Up and Down to choose options, press En…" at bounding box center [609, 147] width 532 height 60
paste input "[EMAIL_ADDRESS][DOMAIN_NAME]"
type input "[EMAIL_ADDRESS][DOMAIN_NAME]"
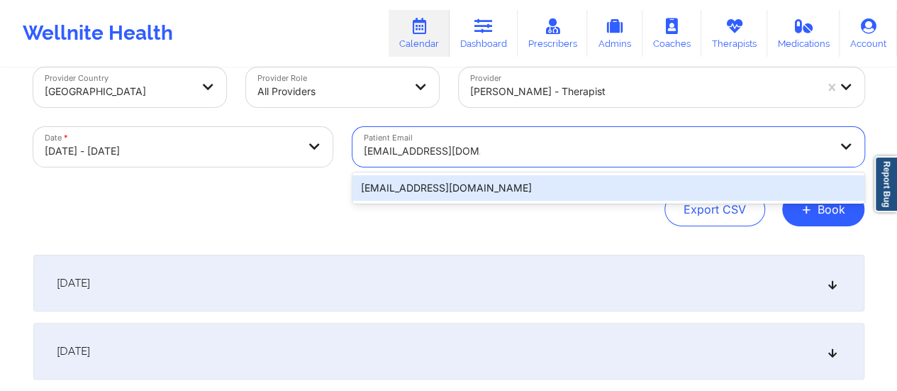
click at [550, 188] on div "[EMAIL_ADDRESS][DOMAIN_NAME]" at bounding box center [609, 188] width 512 height 26
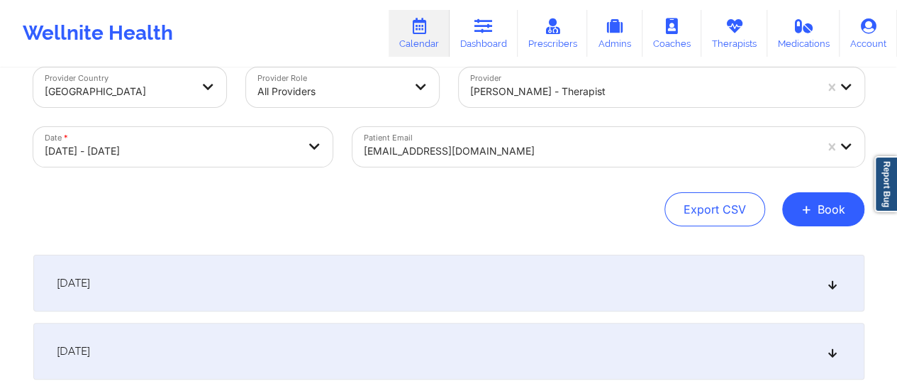
click at [402, 262] on div "[DATE]" at bounding box center [448, 283] width 831 height 57
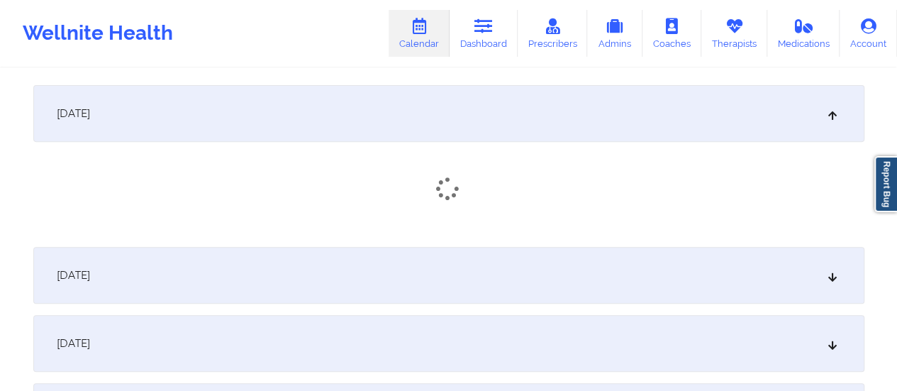
scroll to position [215, 0]
